Goal: Task Accomplishment & Management: Complete application form

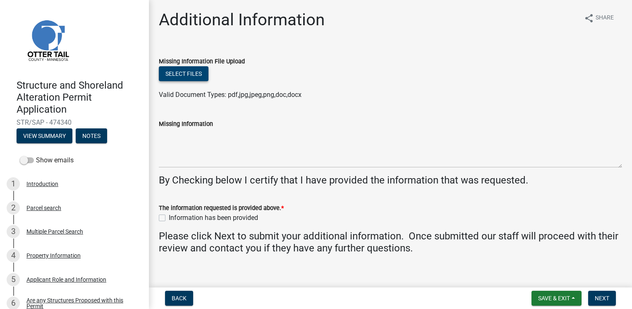
click at [173, 77] on button "Select files" at bounding box center [184, 73] width 50 height 15
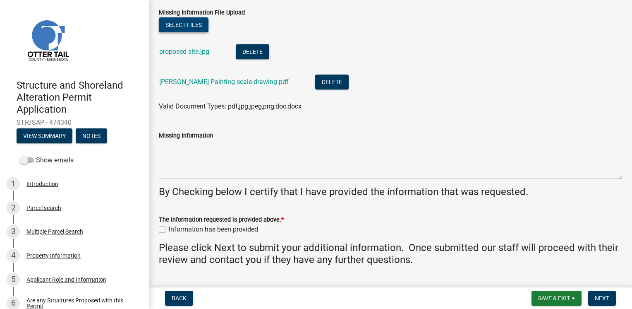
scroll to position [69, 0]
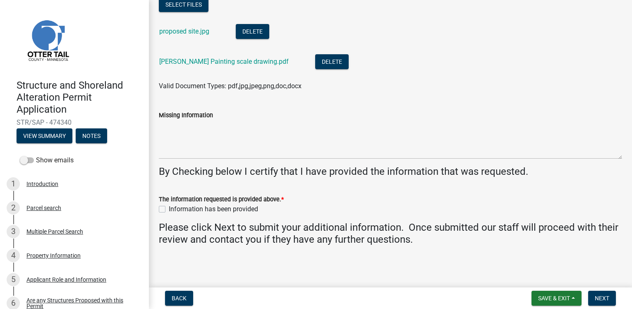
click at [169, 209] on label "Information has been provided" at bounding box center [213, 209] width 89 height 10
click at [169, 209] on input "Information has been provided" at bounding box center [171, 206] width 5 height 5
checkbox input "true"
click at [597, 298] on span "Next" at bounding box center [602, 298] width 14 height 7
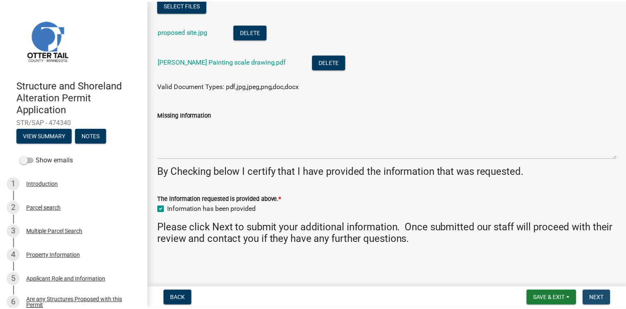
scroll to position [0, 0]
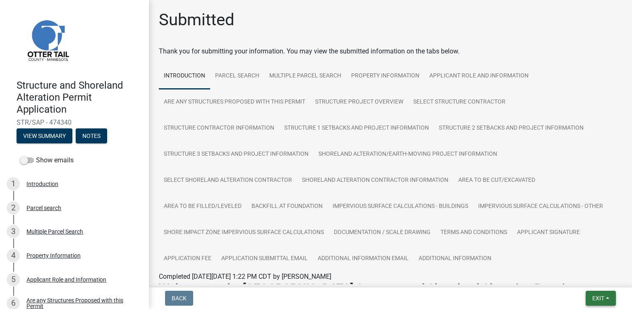
click at [597, 300] on span "Exit" at bounding box center [598, 298] width 12 height 7
click at [583, 278] on button "Save & Exit" at bounding box center [583, 276] width 66 height 20
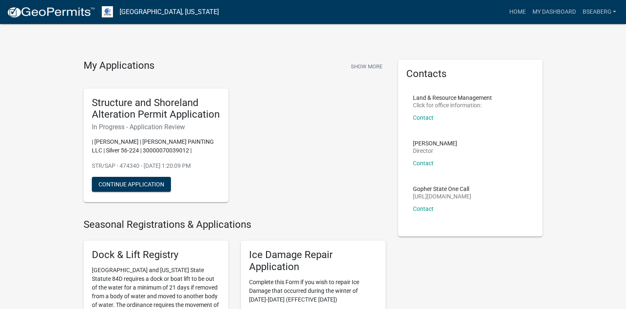
click at [242, 148] on div "Structure and Shoreland Alteration Permit Application In Progress - Application…" at bounding box center [234, 145] width 314 height 127
